Goal: Task Accomplishment & Management: Complete application form

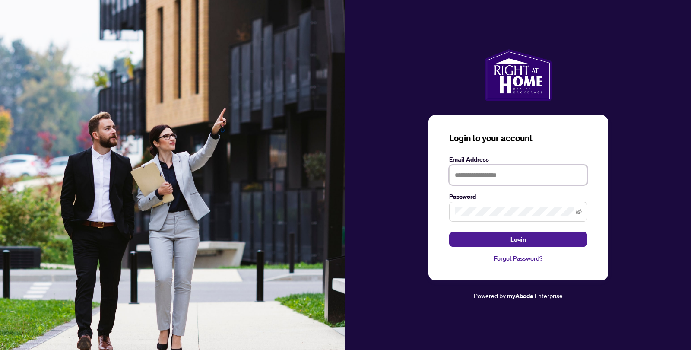
click at [503, 174] on input "text" at bounding box center [518, 175] width 138 height 20
type input "**********"
click at [449, 232] on button "Login" at bounding box center [518, 239] width 138 height 15
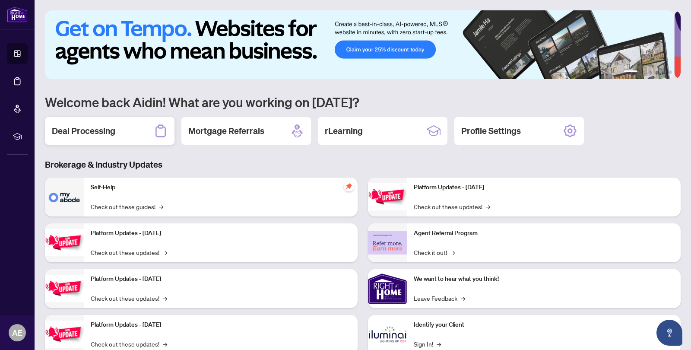
click at [108, 140] on div "Deal Processing" at bounding box center [110, 131] width 130 height 28
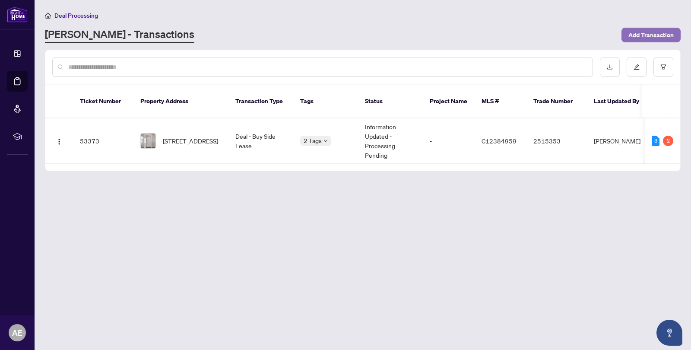
click at [657, 36] on span "Add Transaction" at bounding box center [651, 35] width 45 height 14
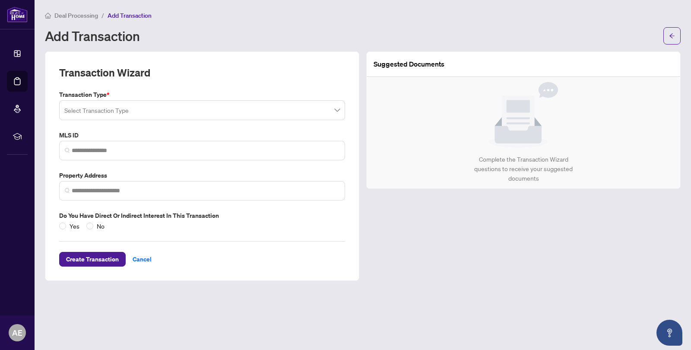
click at [185, 105] on input "search" at bounding box center [198, 111] width 268 height 19
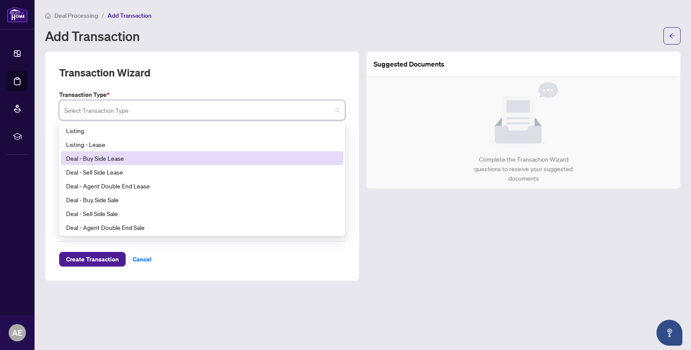
click at [147, 156] on div "Deal - Buy Side Lease" at bounding box center [202, 158] width 272 height 10
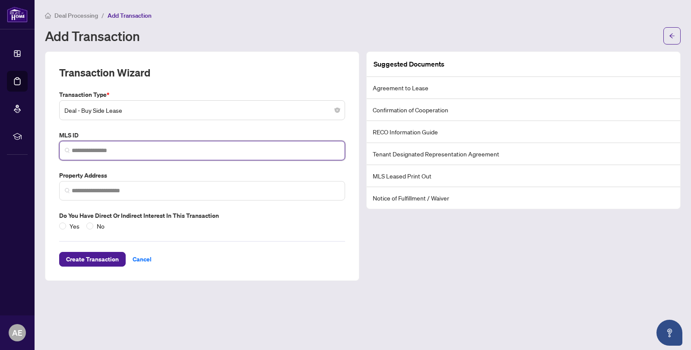
click at [157, 150] on input "search" at bounding box center [206, 150] width 268 height 9
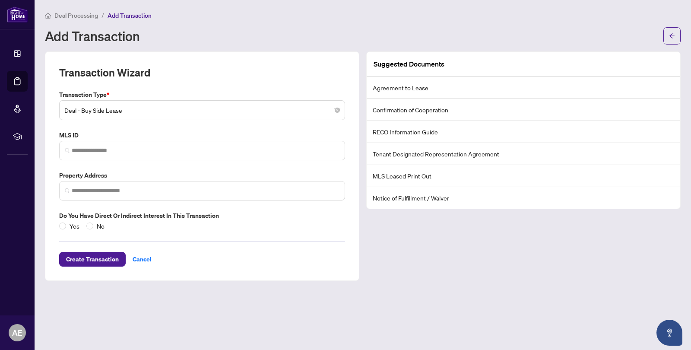
click at [145, 128] on div "Transaction Type * Deal - Buy Side Lease 14 15 16 Listing Listing - Lease Deal …" at bounding box center [202, 160] width 293 height 141
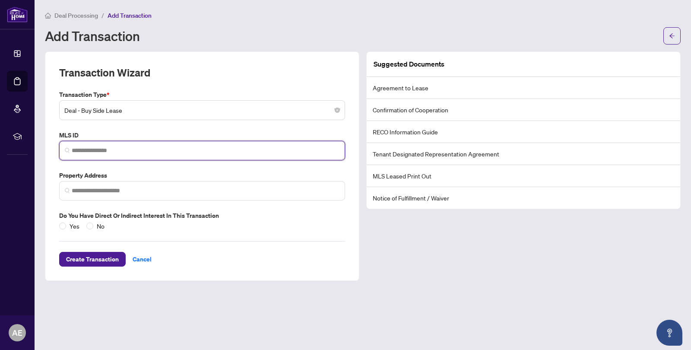
click at [149, 153] on input "search" at bounding box center [206, 150] width 268 height 9
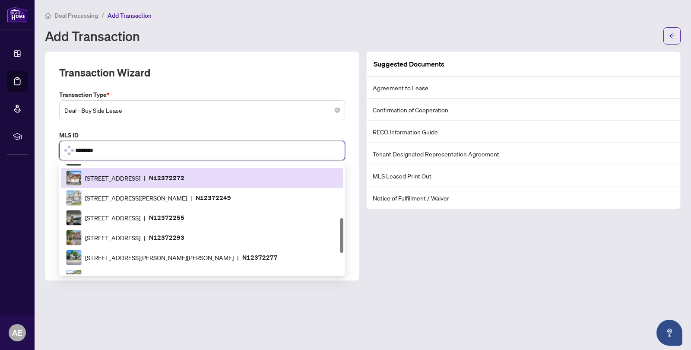
scroll to position [172, 0]
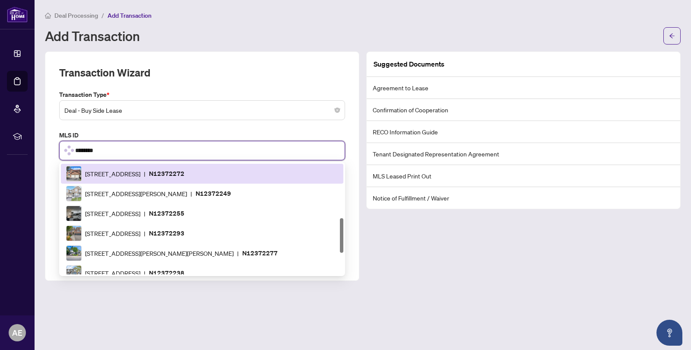
type input "*********"
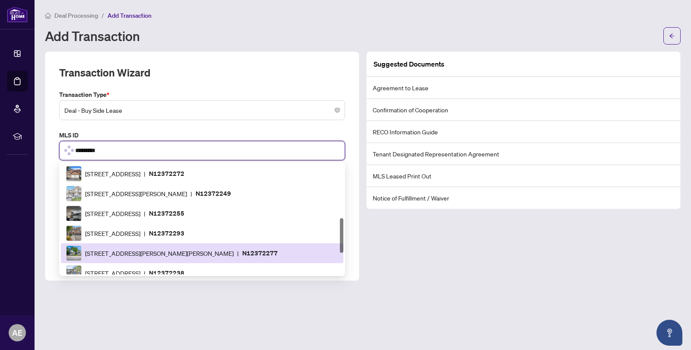
scroll to position [0, 0]
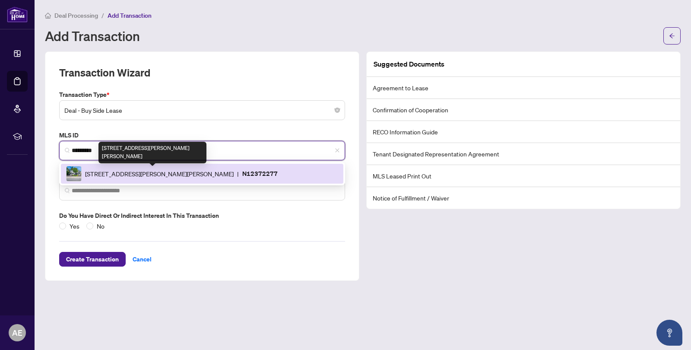
click at [181, 176] on span "[STREET_ADDRESS][PERSON_NAME][PERSON_NAME]" at bounding box center [159, 174] width 149 height 10
type input "**********"
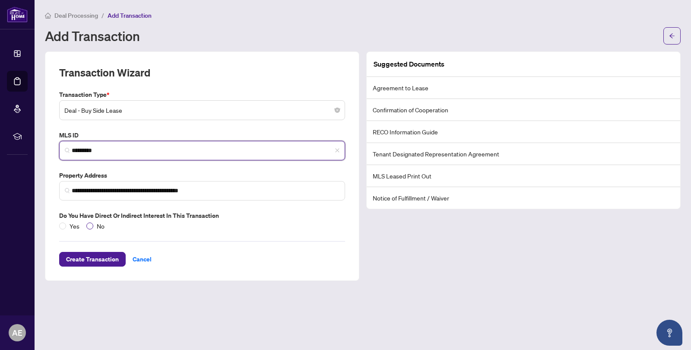
type input "*********"
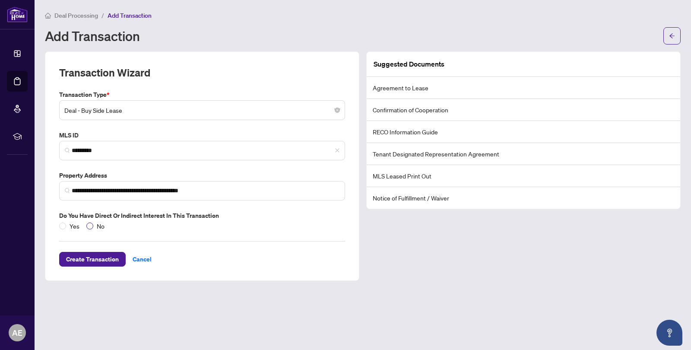
click at [93, 224] on span "No" at bounding box center [100, 226] width 15 height 10
click at [106, 261] on span "Create Transaction" at bounding box center [92, 259] width 53 height 14
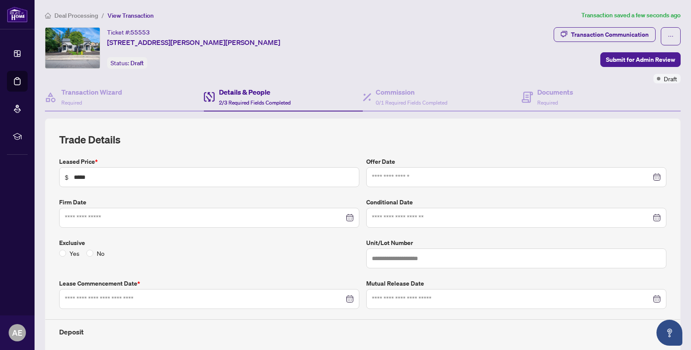
type input "**********"
click at [655, 178] on icon "close-circle" at bounding box center [658, 177] width 6 height 6
click at [651, 176] on div at bounding box center [516, 177] width 289 height 10
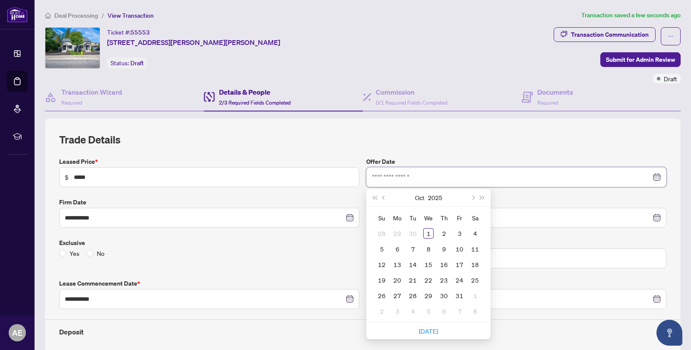
click at [651, 176] on div at bounding box center [516, 177] width 289 height 10
click at [598, 135] on h2 "Trade Details" at bounding box center [363, 140] width 608 height 14
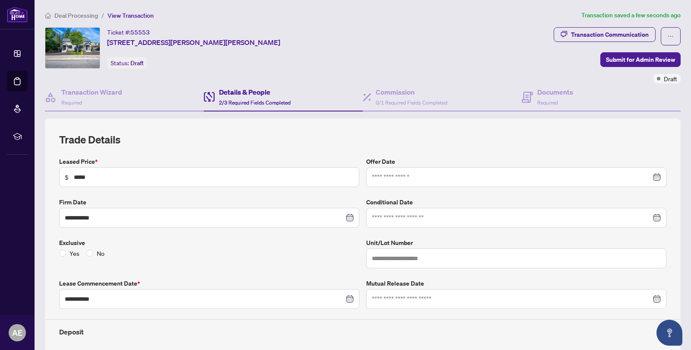
click at [653, 175] on div at bounding box center [516, 177] width 289 height 10
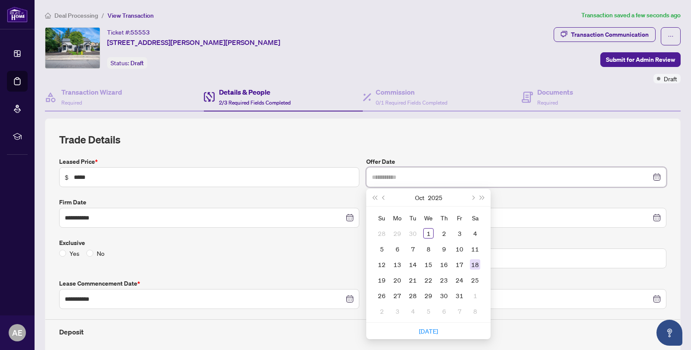
type input "**********"
click at [473, 265] on div "18" at bounding box center [475, 264] width 10 height 10
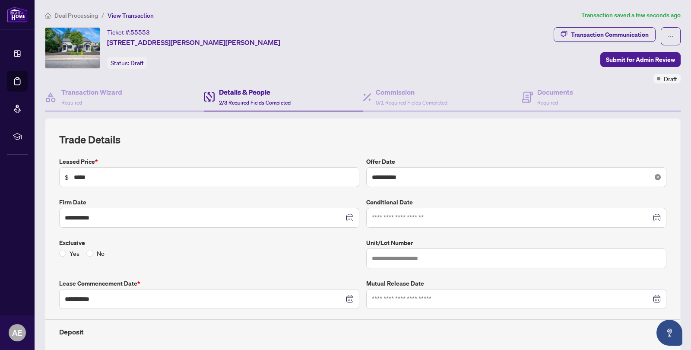
click at [655, 175] on icon "close-circle" at bounding box center [658, 177] width 6 height 6
click at [480, 176] on input at bounding box center [512, 177] width 280 height 10
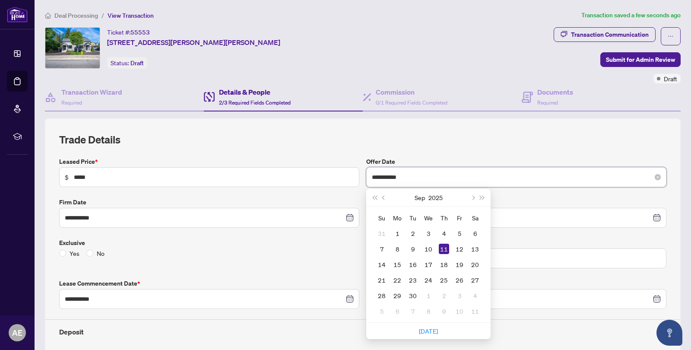
click at [386, 177] on input "**********" at bounding box center [512, 177] width 280 height 10
type input "**********"
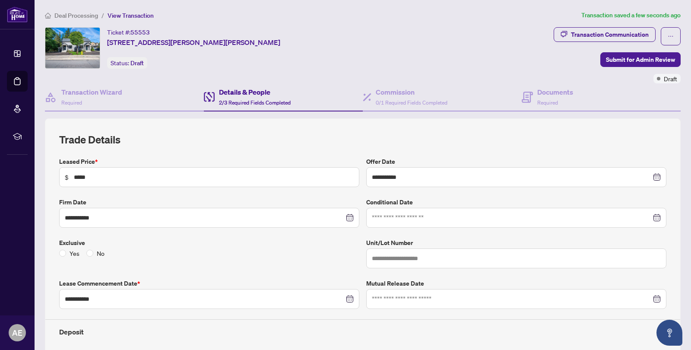
click at [442, 147] on div "**********" at bounding box center [363, 263] width 608 height 260
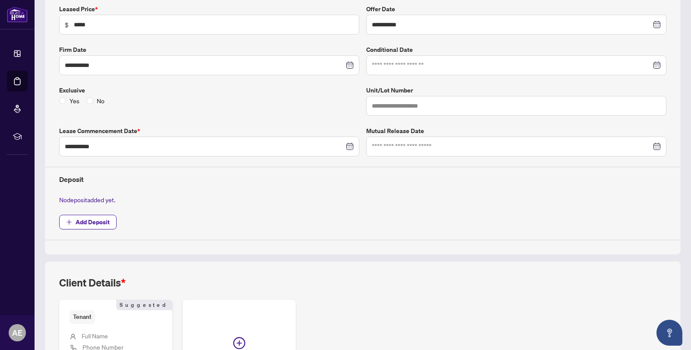
scroll to position [173, 0]
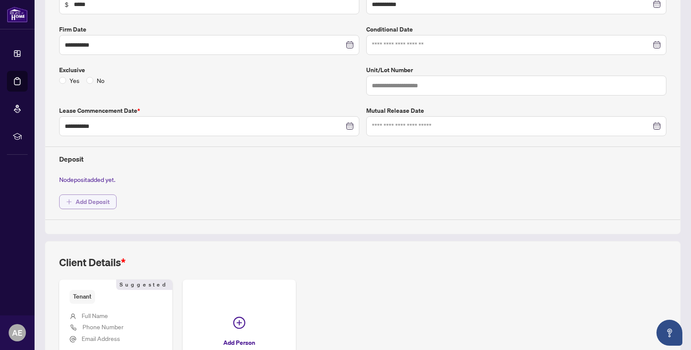
click at [88, 201] on span "Add Deposit" at bounding box center [93, 202] width 34 height 14
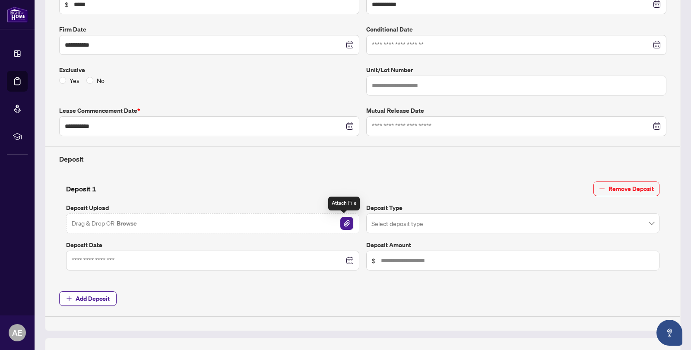
click at [344, 224] on img "button" at bounding box center [347, 223] width 13 height 13
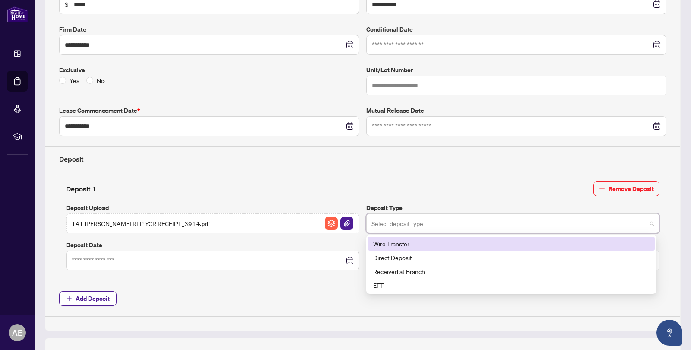
click at [537, 223] on input "search" at bounding box center [509, 224] width 275 height 19
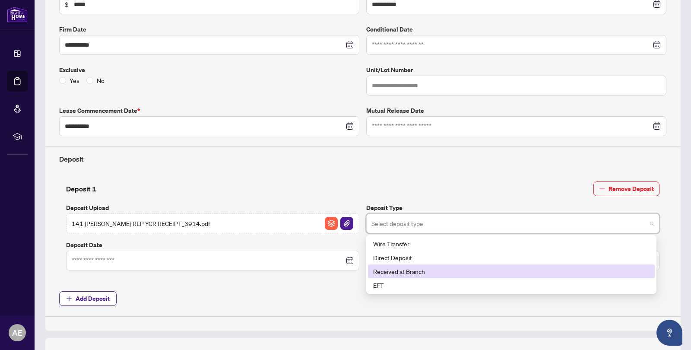
click at [508, 271] on div "Received at Branch" at bounding box center [511, 272] width 277 height 10
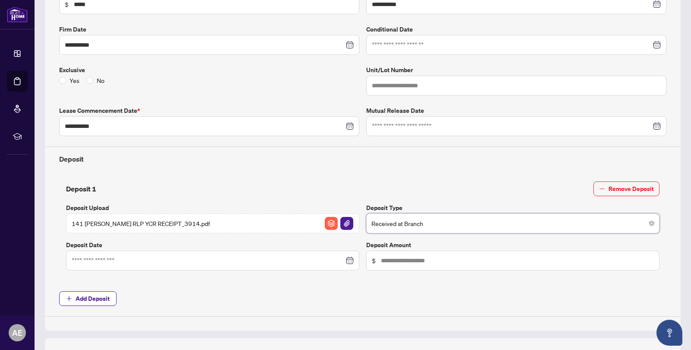
click at [350, 259] on div at bounding box center [213, 261] width 282 height 10
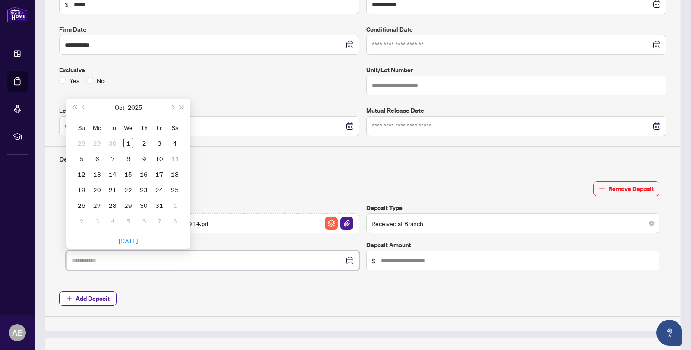
type input "**********"
click at [83, 105] on button "Previous month (PageUp)" at bounding box center [84, 107] width 10 height 17
type input "**********"
click at [160, 174] on div "19" at bounding box center [159, 174] width 10 height 10
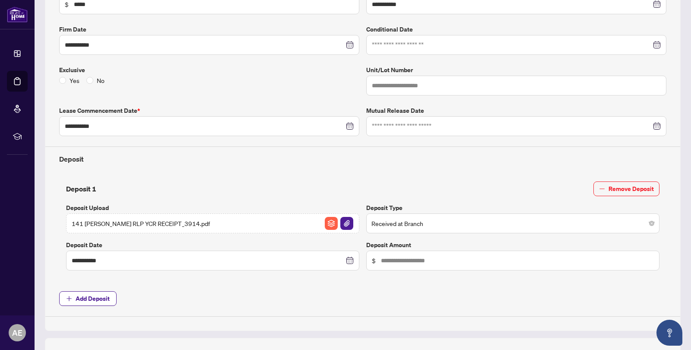
click at [256, 288] on div "**********" at bounding box center [363, 150] width 615 height 333
click at [423, 261] on input "text" at bounding box center [517, 261] width 273 height 10
type input "*****"
click at [409, 272] on div "**********" at bounding box center [363, 228] width 615 height 106
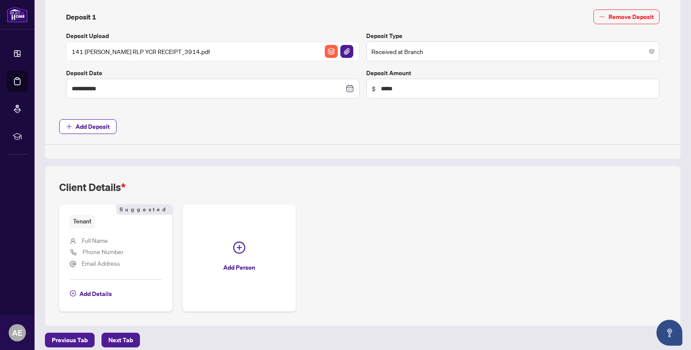
scroll to position [352, 0]
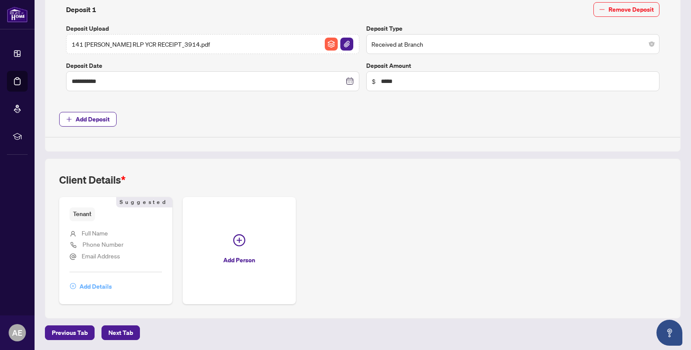
click at [98, 285] on span "Add Details" at bounding box center [96, 287] width 32 height 14
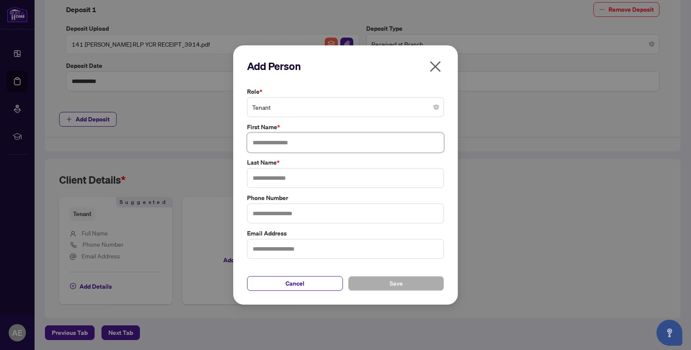
click at [299, 133] on input "text" at bounding box center [345, 143] width 197 height 20
type input "*****"
type input "******"
click at [391, 281] on span "Save" at bounding box center [396, 284] width 13 height 14
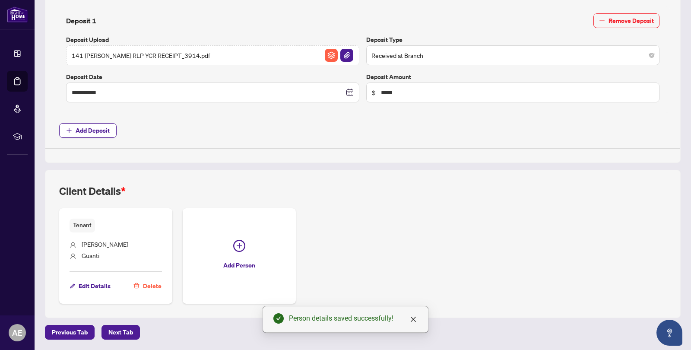
scroll to position [340, 0]
click at [116, 336] on span "Next Tab" at bounding box center [120, 333] width 25 height 14
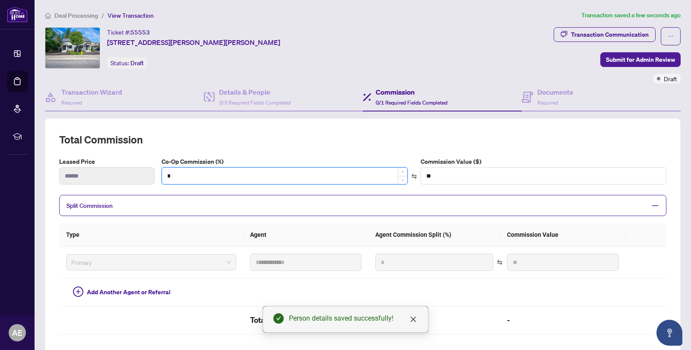
click at [172, 181] on input "*" at bounding box center [284, 176] width 245 height 16
drag, startPoint x: 174, startPoint y: 178, endPoint x: 163, endPoint y: 179, distance: 11.3
click at [163, 179] on input "*" at bounding box center [284, 176] width 245 height 16
type input "*"
type input "****"
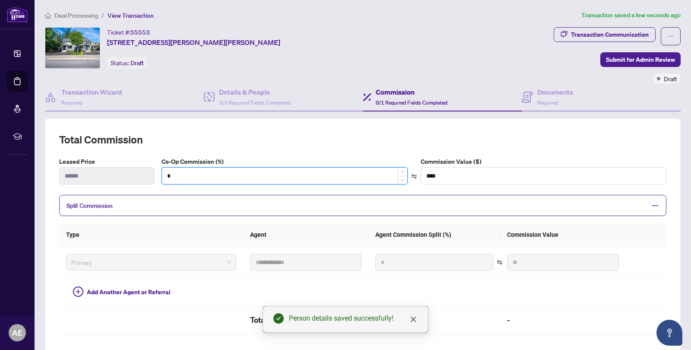
type input "**"
type input "******"
type input "**"
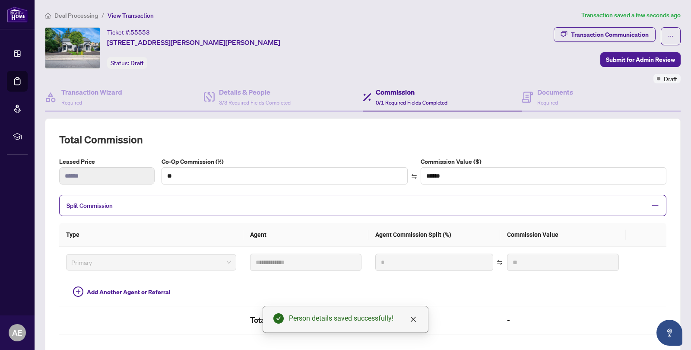
click at [218, 134] on h2 "Total Commission" at bounding box center [363, 140] width 608 height 14
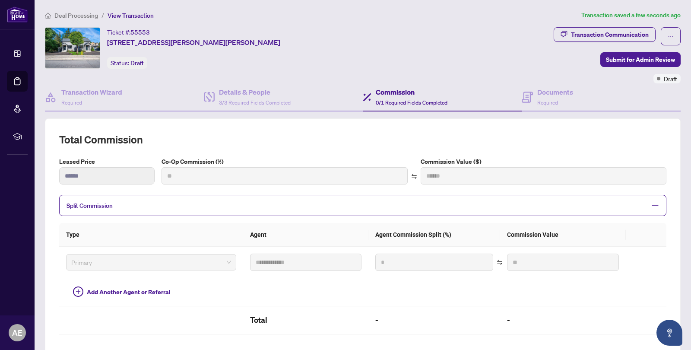
type input "***"
type input "******"
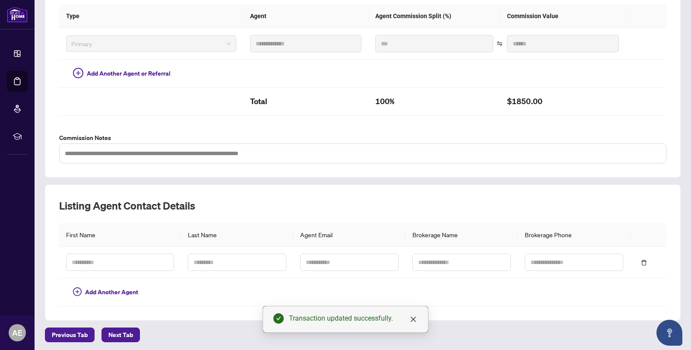
scroll to position [220, 0]
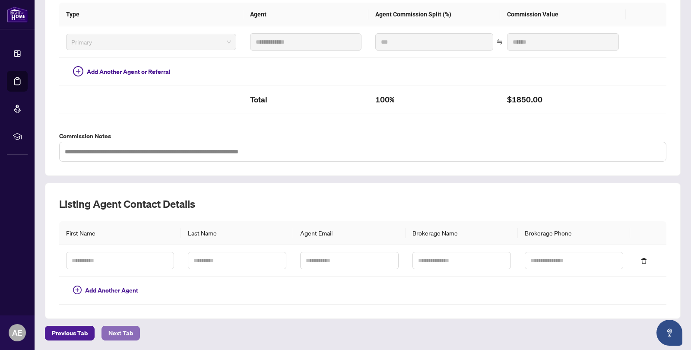
click at [125, 330] on span "Next Tab" at bounding box center [120, 333] width 25 height 14
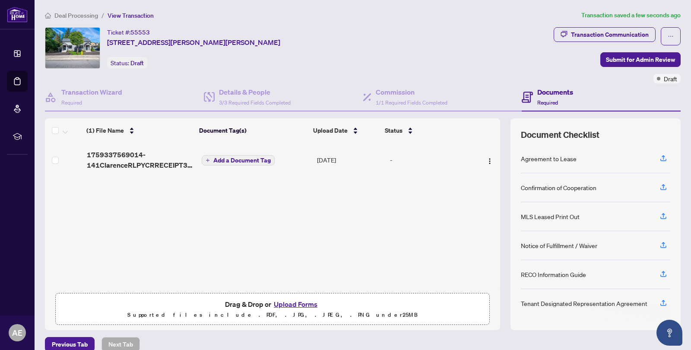
click at [541, 159] on div "Agreement to Lease" at bounding box center [549, 159] width 56 height 10
click at [306, 304] on button "Upload Forms" at bounding box center [295, 304] width 49 height 11
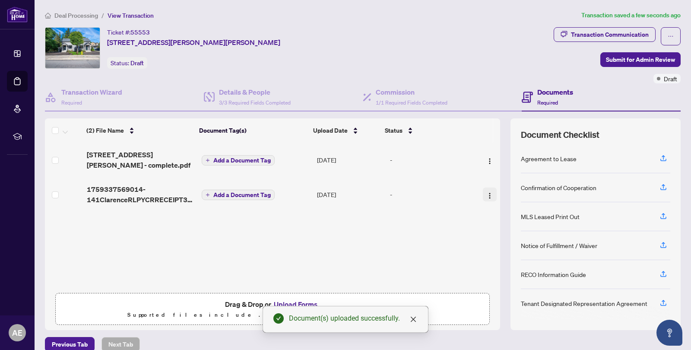
click at [485, 188] on button "button" at bounding box center [490, 195] width 14 height 14
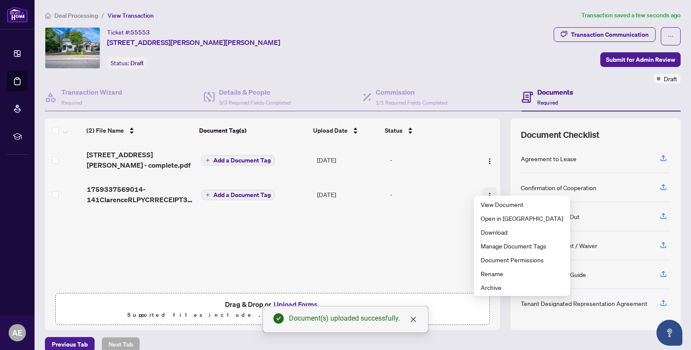
click at [485, 188] on button "button" at bounding box center [490, 195] width 14 height 14
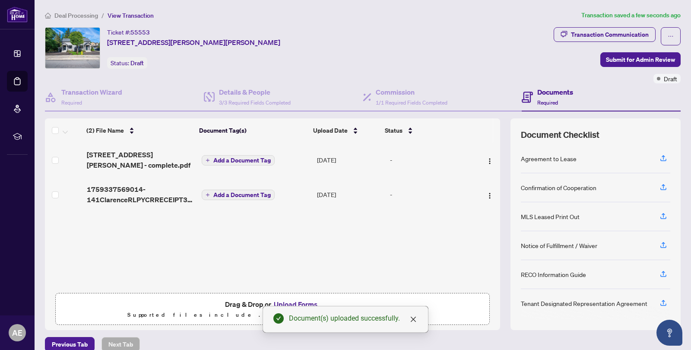
click at [398, 179] on td "-" at bounding box center [431, 194] width 89 height 35
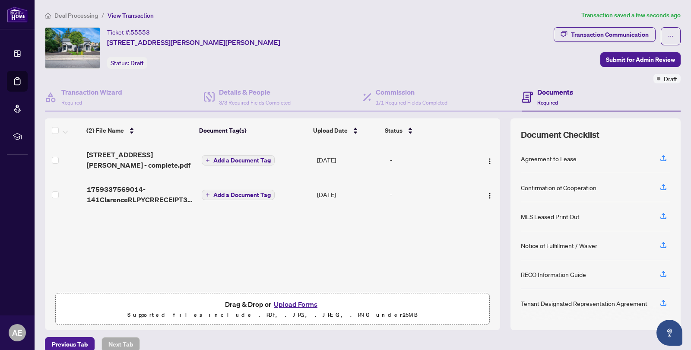
click at [242, 192] on span "Add a Document Tag" at bounding box center [242, 195] width 57 height 6
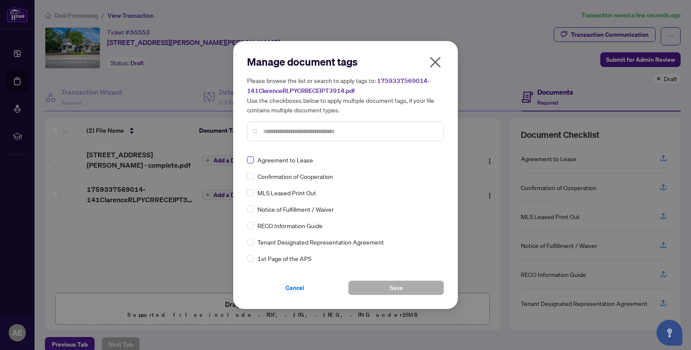
click at [249, 163] on label at bounding box center [250, 160] width 7 height 10
click at [376, 288] on button "Save" at bounding box center [396, 287] width 96 height 15
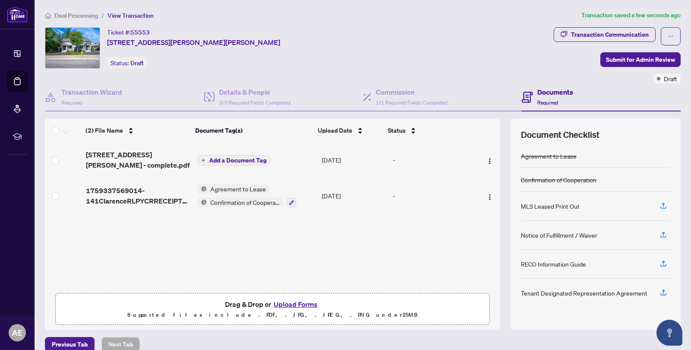
click at [634, 295] on div "Tenant Designated Representation Agreement" at bounding box center [584, 293] width 127 height 10
click at [660, 292] on icon "button" at bounding box center [664, 293] width 8 height 8
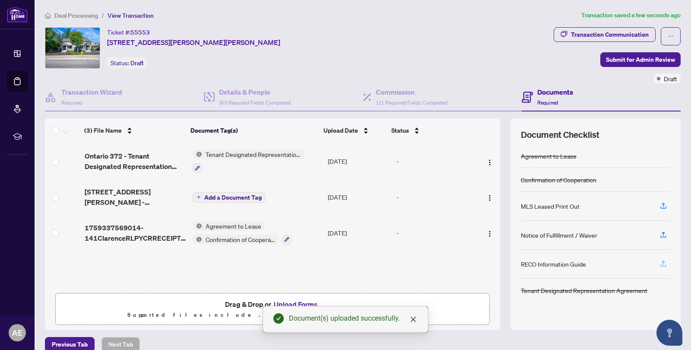
click at [661, 258] on button "button" at bounding box center [664, 264] width 14 height 15
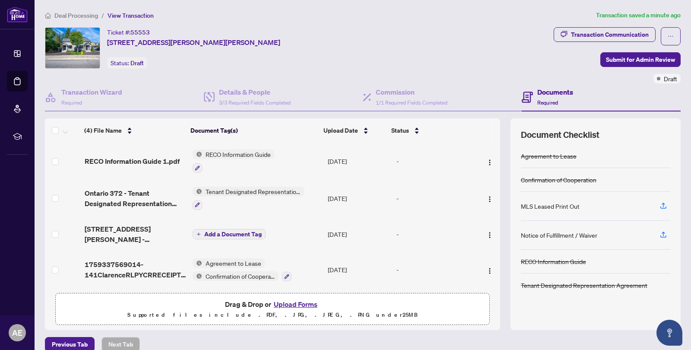
click at [641, 206] on div "MLS Leased Print Out" at bounding box center [596, 206] width 150 height 29
click at [564, 207] on div "MLS Leased Print Out" at bounding box center [550, 206] width 59 height 10
click at [660, 203] on icon "button" at bounding box center [664, 206] width 8 height 8
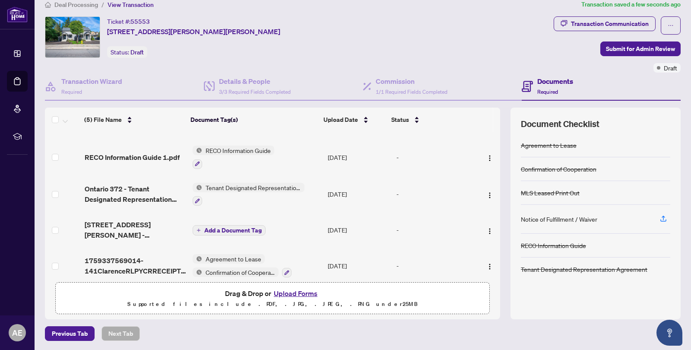
scroll to position [12, 0]
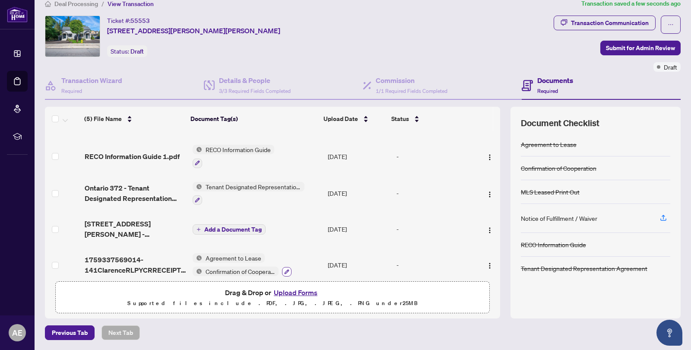
click at [285, 269] on icon "button" at bounding box center [286, 271] width 5 height 5
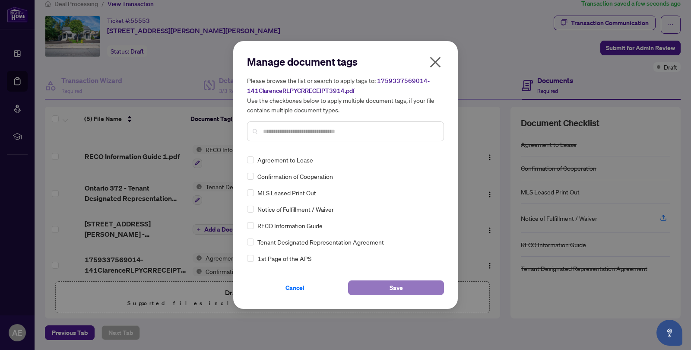
click at [404, 291] on button "Save" at bounding box center [396, 287] width 96 height 15
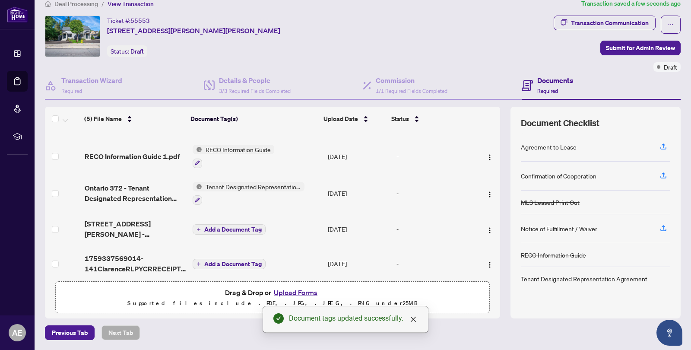
scroll to position [29, 0]
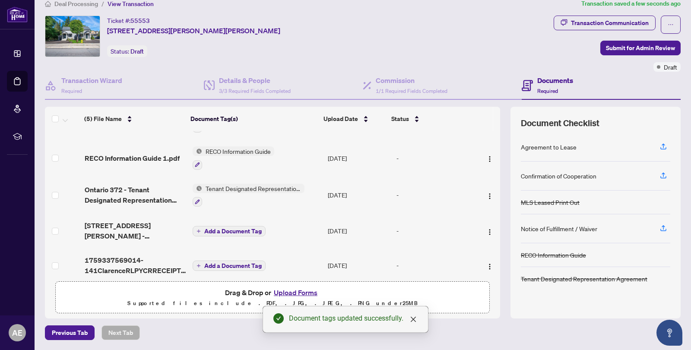
click at [211, 228] on span "Add a Document Tag" at bounding box center [232, 231] width 57 height 6
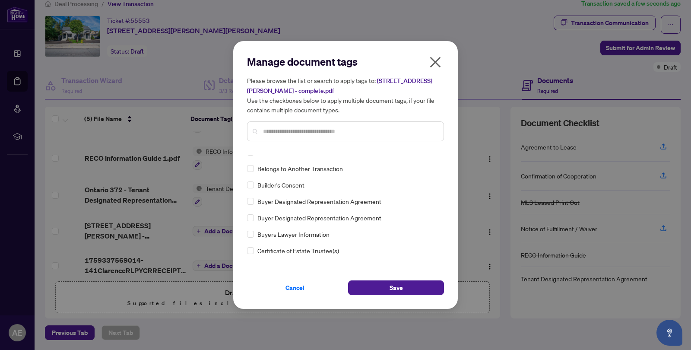
scroll to position [259, 0]
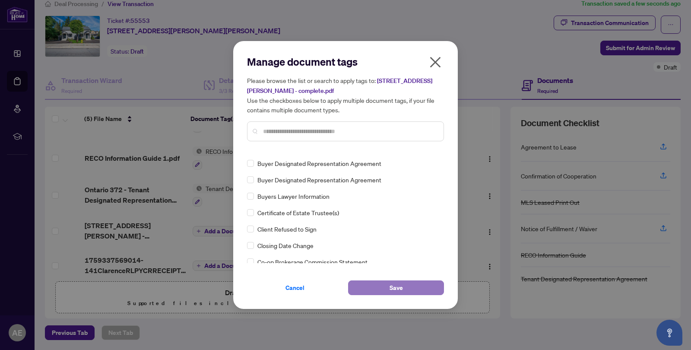
click at [392, 284] on span "Save" at bounding box center [396, 288] width 13 height 14
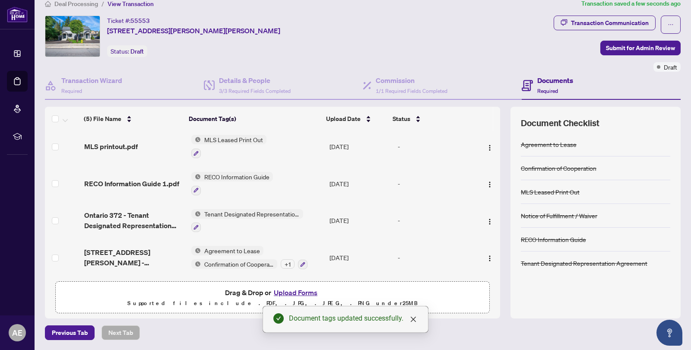
scroll to position [0, 0]
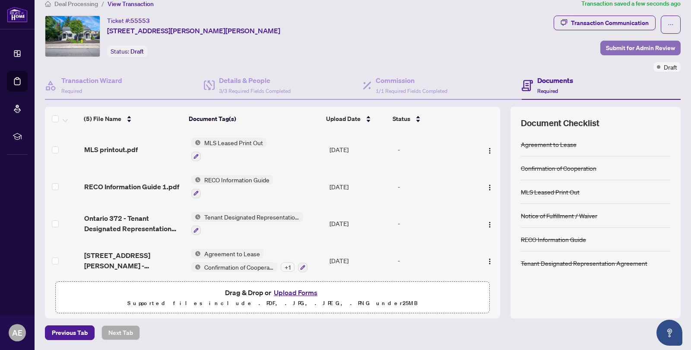
click at [618, 47] on span "Submit for Admin Review" at bounding box center [640, 48] width 69 height 14
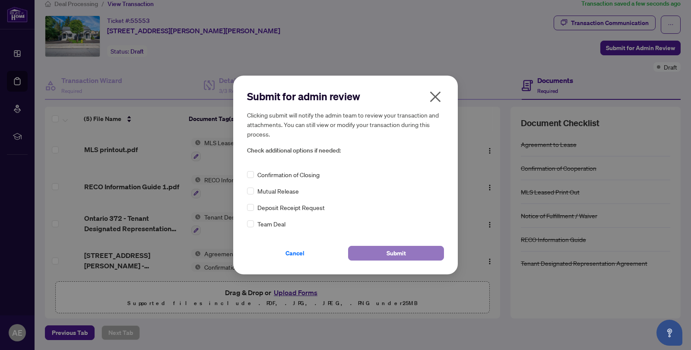
click at [413, 249] on button "Submit" at bounding box center [396, 253] width 96 height 15
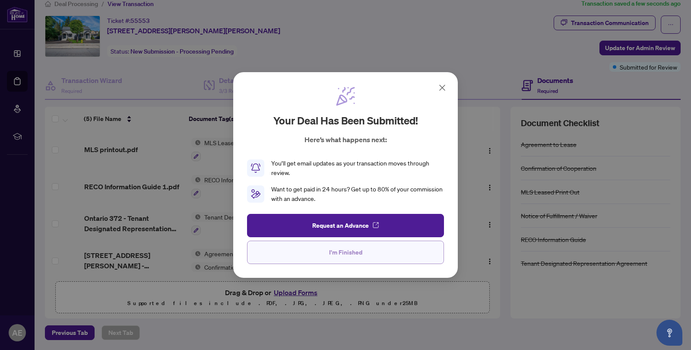
click at [351, 254] on span "I'm Finished" at bounding box center [345, 252] width 33 height 14
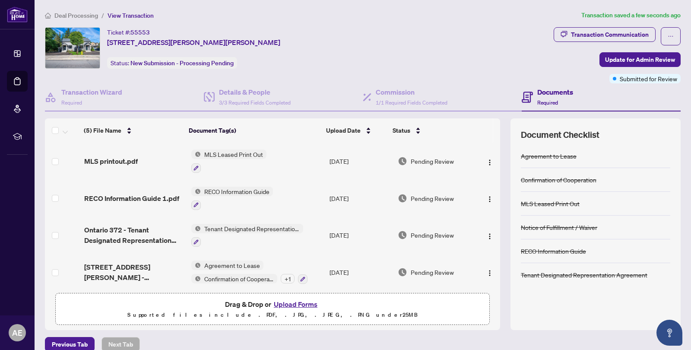
click at [81, 13] on span "Deal Processing" at bounding box center [76, 16] width 44 height 8
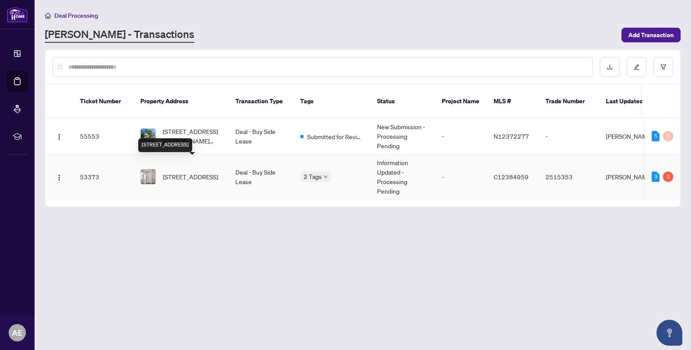
click at [166, 172] on span "[STREET_ADDRESS]" at bounding box center [190, 177] width 55 height 10
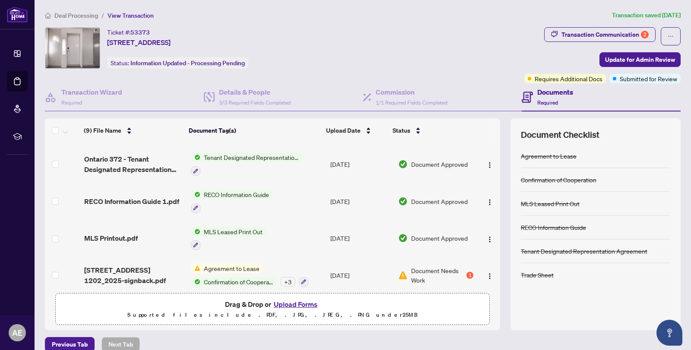
scroll to position [173, 0]
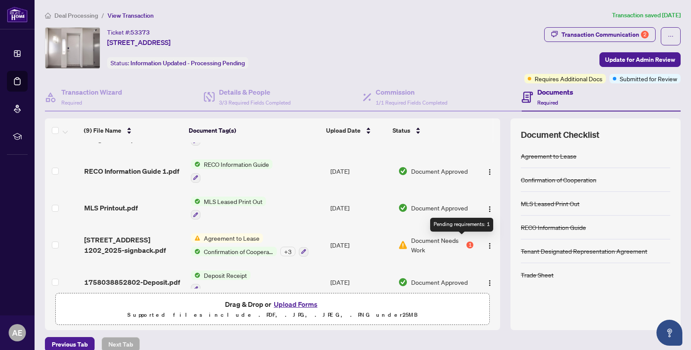
click at [467, 242] on div "1" at bounding box center [470, 245] width 7 height 7
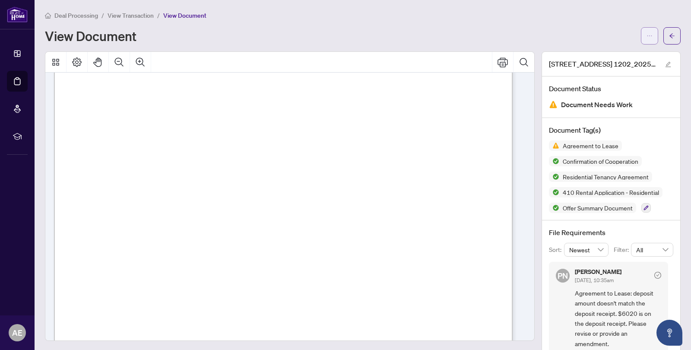
click at [649, 35] on button "button" at bounding box center [649, 35] width 17 height 17
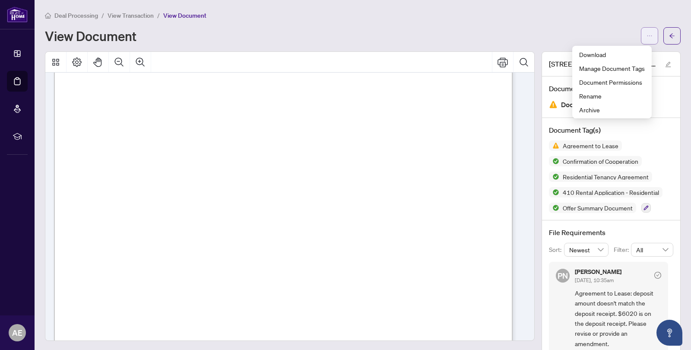
click at [647, 35] on icon "ellipsis" at bounding box center [650, 36] width 6 height 6
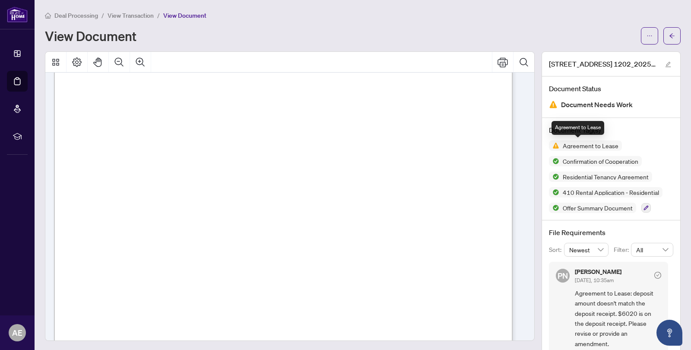
click at [595, 146] on span "Agreement to Lease" at bounding box center [591, 146] width 63 height 6
click at [560, 144] on span "Agreement to Lease" at bounding box center [591, 146] width 63 height 6
click at [554, 111] on div "Document Status Document Needs Work" at bounding box center [611, 96] width 138 height 41
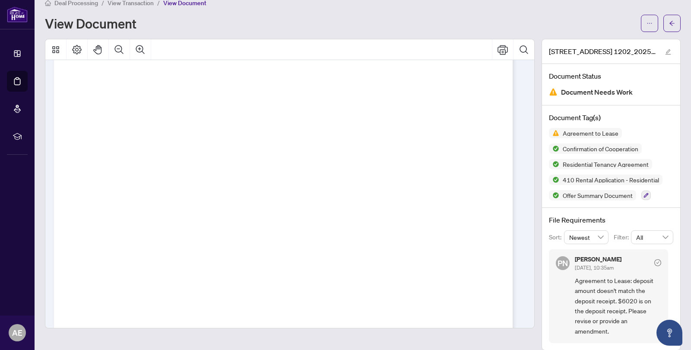
scroll to position [14959, 0]
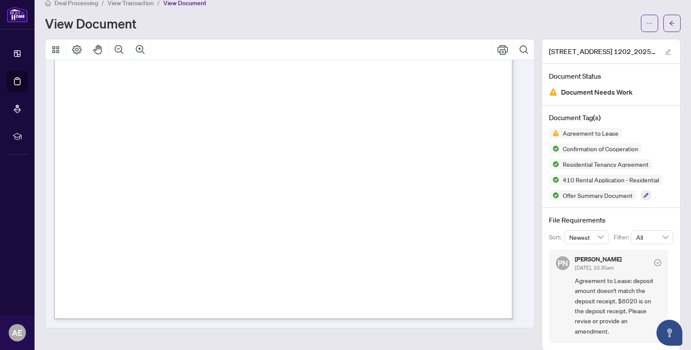
click at [587, 306] on span "Agreement to Lease: deposit amount doesn't match the deposit receipt. $6020 is …" at bounding box center [618, 306] width 86 height 61
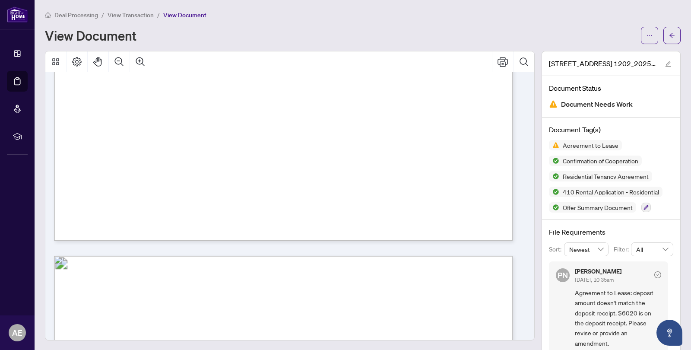
scroll to position [0, 0]
click at [641, 37] on button "button" at bounding box center [649, 35] width 17 height 17
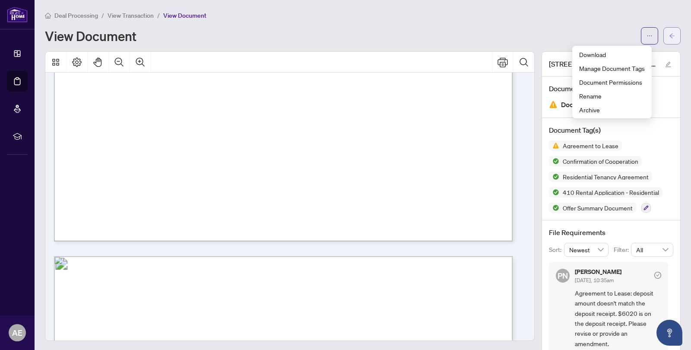
click at [669, 31] on button "button" at bounding box center [672, 35] width 17 height 17
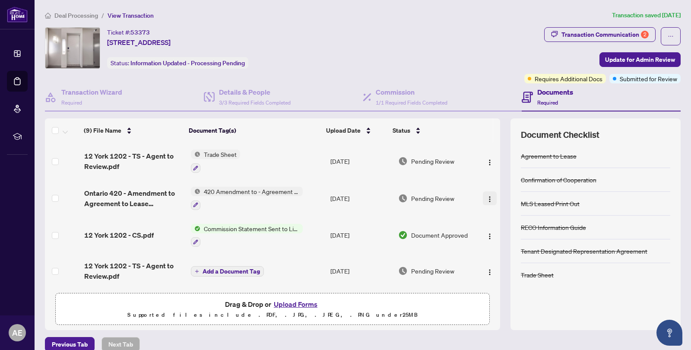
click at [487, 196] on img "button" at bounding box center [490, 199] width 7 height 7
click at [214, 185] on td "420 Amendment to - Agreement to Lease - Residential" at bounding box center [258, 198] width 140 height 37
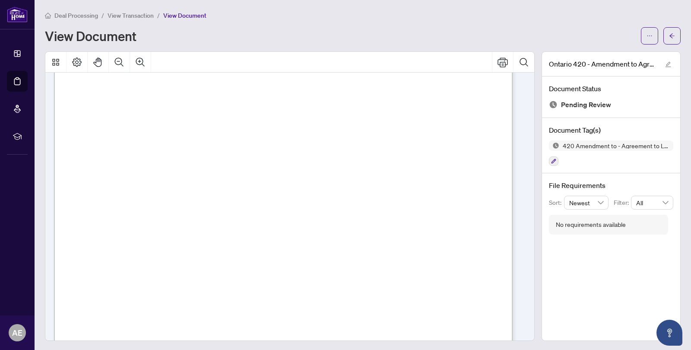
scroll to position [130, 0]
click at [669, 34] on button "button" at bounding box center [672, 35] width 17 height 17
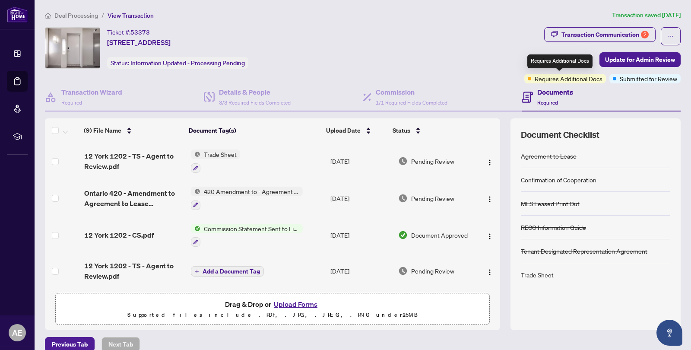
click at [581, 74] on span "Requires Additional Docs" at bounding box center [569, 79] width 68 height 10
click at [594, 37] on div "Transaction Communication 2" at bounding box center [605, 35] width 87 height 14
type textarea "**********"
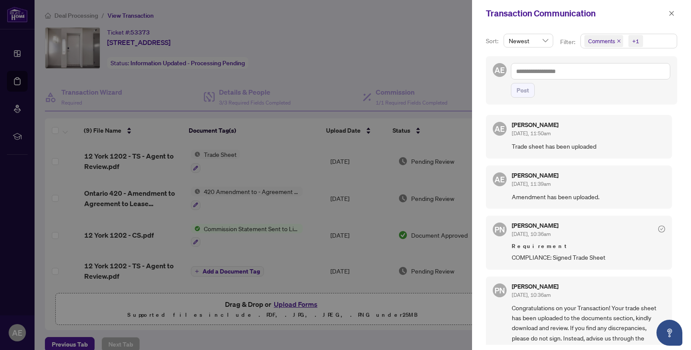
drag, startPoint x: 428, startPoint y: 40, endPoint x: 440, endPoint y: 42, distance: 11.8
click at [429, 40] on div at bounding box center [345, 175] width 691 height 350
click at [669, 11] on icon "close" at bounding box center [672, 13] width 6 height 6
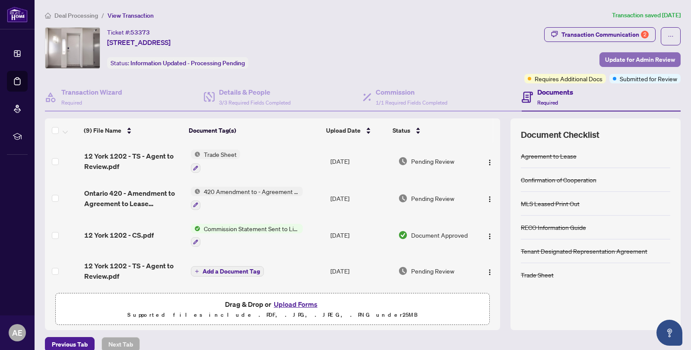
click at [649, 61] on span "Update for Admin Review" at bounding box center [640, 60] width 70 height 14
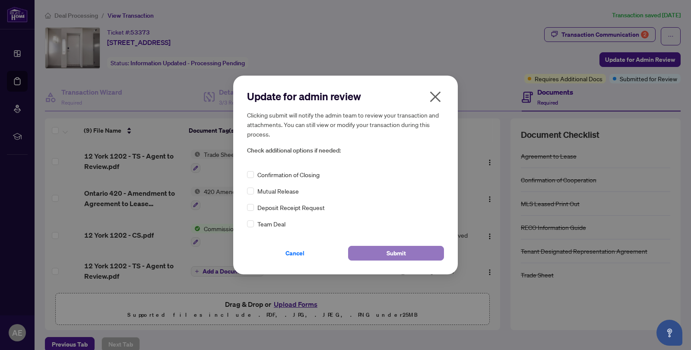
click at [373, 255] on button "Submit" at bounding box center [396, 253] width 96 height 15
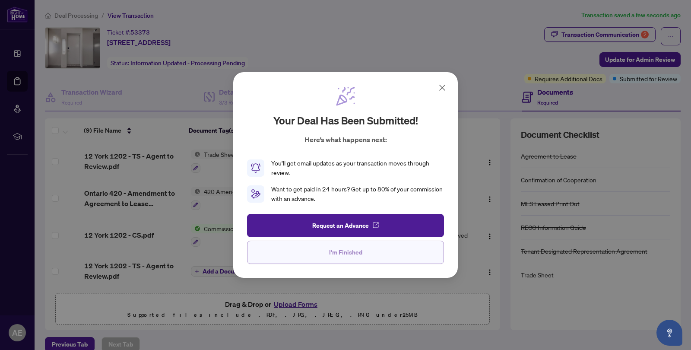
click at [354, 252] on span "I'm Finished" at bounding box center [345, 252] width 33 height 14
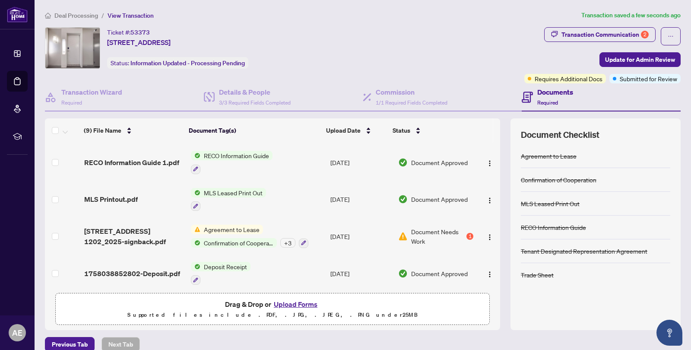
scroll to position [183, 0]
click at [484, 231] on button "button" at bounding box center [490, 235] width 14 height 14
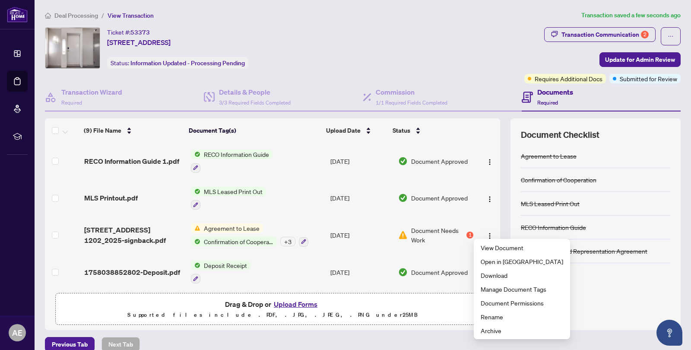
click at [226, 224] on span "Agreement to Lease" at bounding box center [232, 228] width 63 height 10
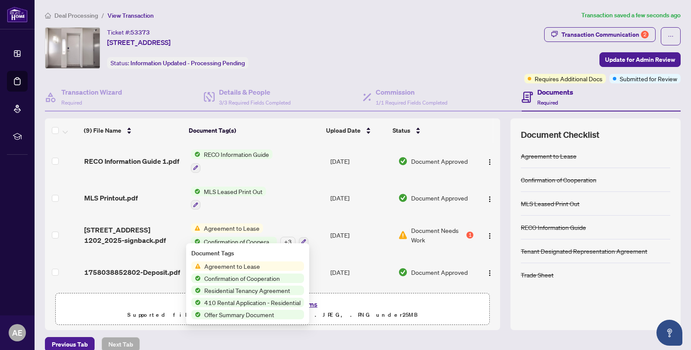
click at [214, 265] on span "Agreement to Lease" at bounding box center [232, 266] width 63 height 10
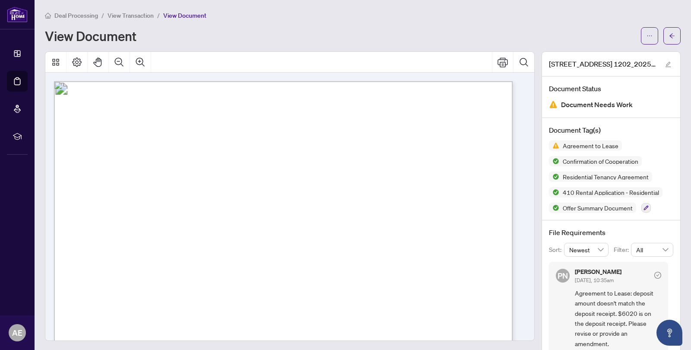
click at [579, 118] on div "Document Tag(s) Agreement to Lease Confirmation of Cooperation Residential Tena…" at bounding box center [611, 169] width 138 height 102
click at [583, 107] on span "Document Needs Work" at bounding box center [597, 105] width 72 height 12
click at [560, 147] on span "Agreement to Lease" at bounding box center [591, 146] width 63 height 6
click at [663, 61] on button "button" at bounding box center [668, 64] width 10 height 10
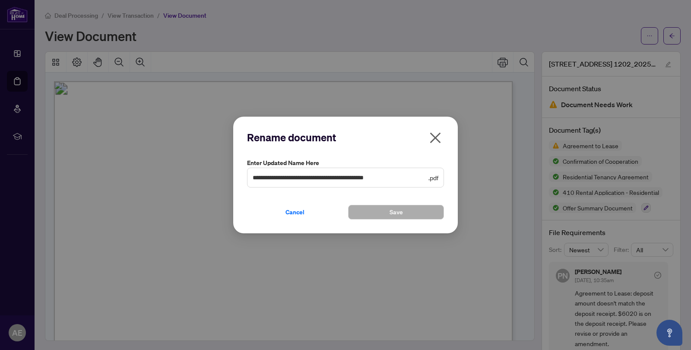
click at [438, 142] on icon "close" at bounding box center [436, 138] width 14 height 14
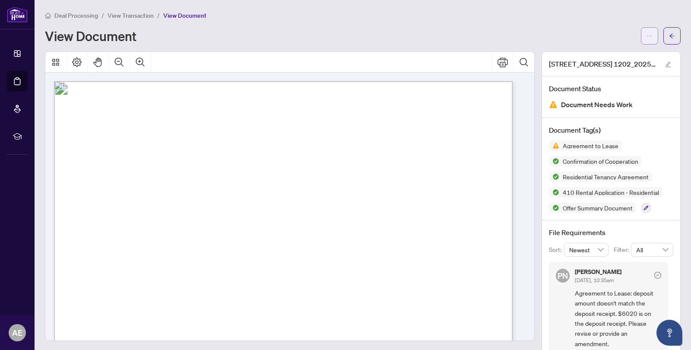
click at [647, 36] on icon "ellipsis" at bounding box center [650, 36] width 6 height 6
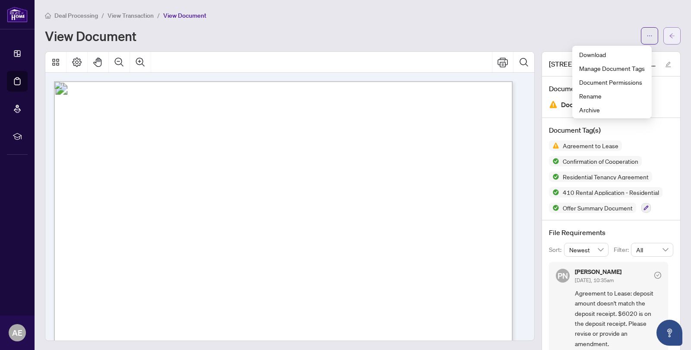
click at [664, 35] on button "button" at bounding box center [672, 35] width 17 height 17
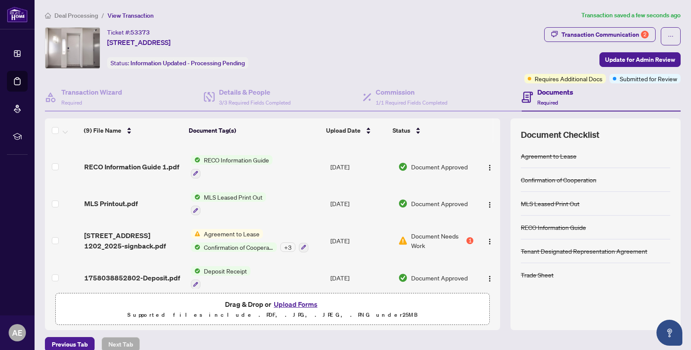
scroll to position [183, 0]
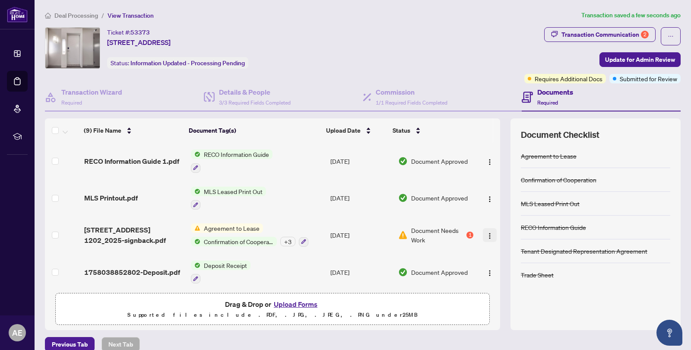
click at [487, 233] on img "button" at bounding box center [490, 236] width 7 height 7
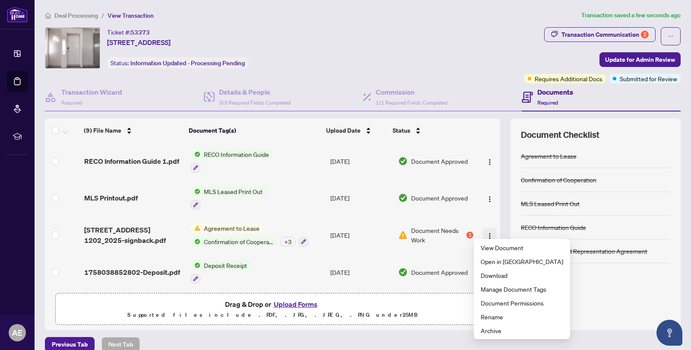
click at [487, 233] on img "button" at bounding box center [490, 236] width 7 height 7
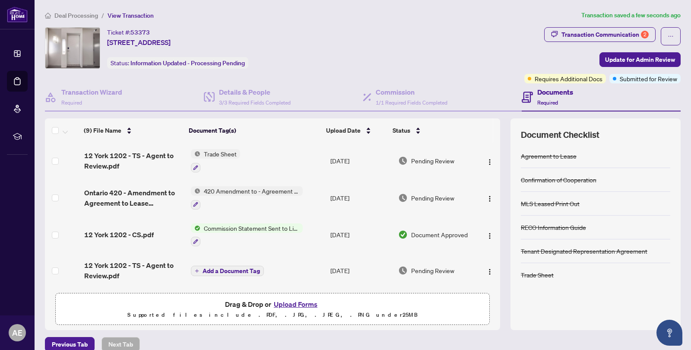
scroll to position [0, 0]
click at [83, 14] on span "Deal Processing" at bounding box center [76, 16] width 44 height 8
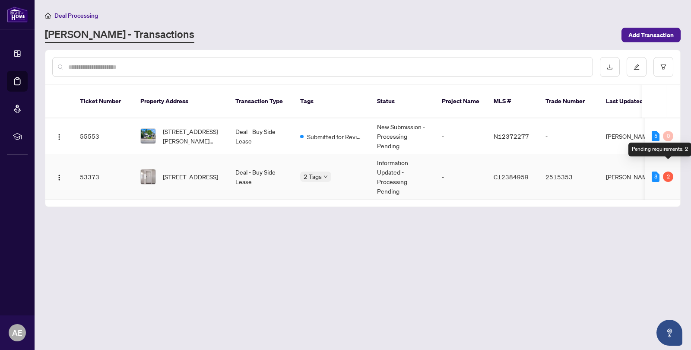
click at [672, 172] on div "2" at bounding box center [668, 177] width 10 height 10
click at [658, 172] on div "3" at bounding box center [656, 177] width 8 height 10
